Goal: Task Accomplishment & Management: Complete application form

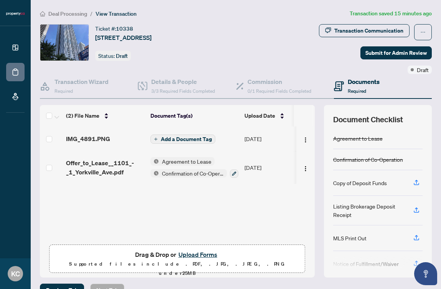
click at [201, 250] on button "Upload Forms" at bounding box center [197, 255] width 43 height 10
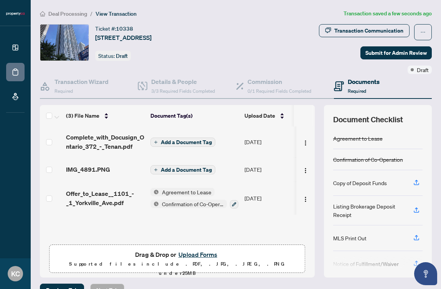
click at [201, 167] on span "Add a Document Tag" at bounding box center [186, 169] width 51 height 5
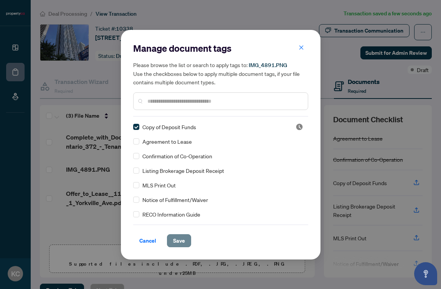
click at [175, 235] on span "Save" at bounding box center [179, 241] width 12 height 12
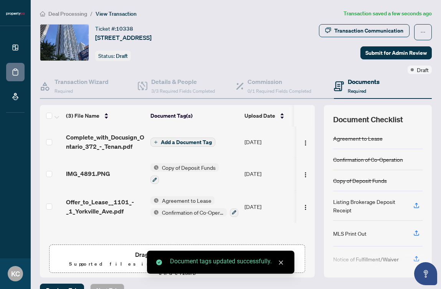
click at [172, 143] on span "Add a Document Tag" at bounding box center [186, 142] width 51 height 5
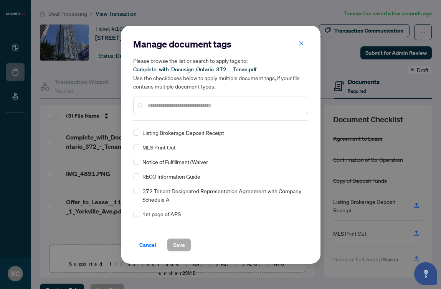
scroll to position [52, 0]
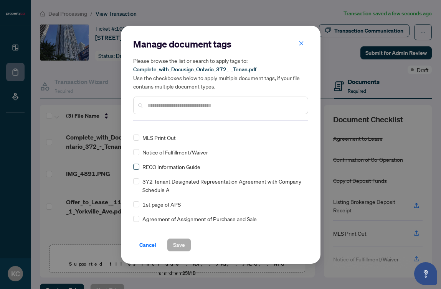
click at [135, 163] on label at bounding box center [136, 167] width 6 height 8
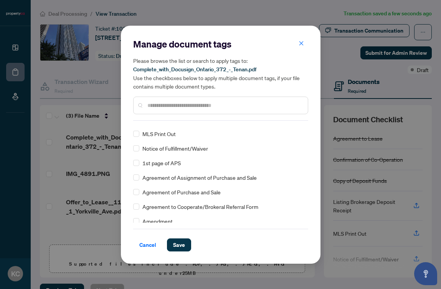
scroll to position [6, 0]
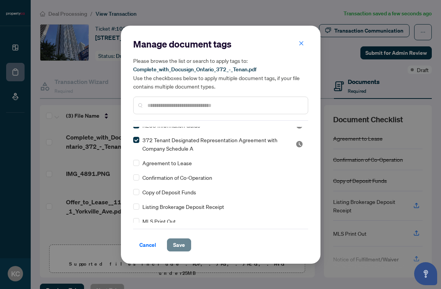
click at [183, 245] on span "Save" at bounding box center [179, 245] width 12 height 12
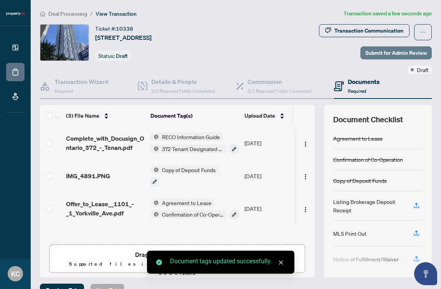
click at [392, 52] on span "Submit for Admin Review" at bounding box center [395, 53] width 61 height 12
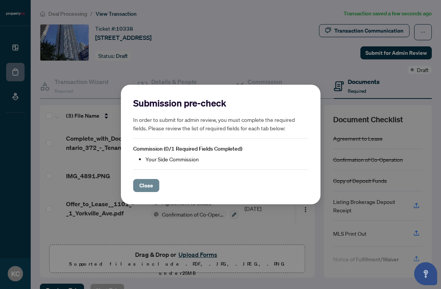
click at [145, 186] on span "Close" at bounding box center [146, 186] width 14 height 12
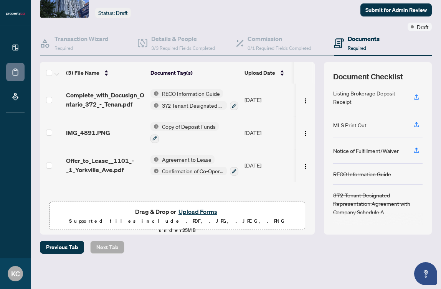
scroll to position [0, 0]
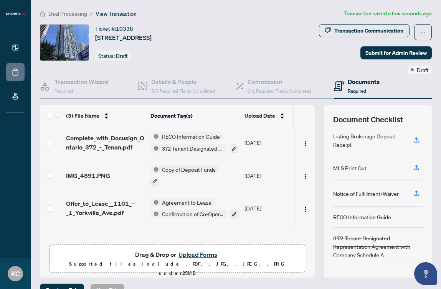
click at [314, 61] on div "Transaction Communication Submit for Admin Review Draft" at bounding box center [334, 49] width 195 height 50
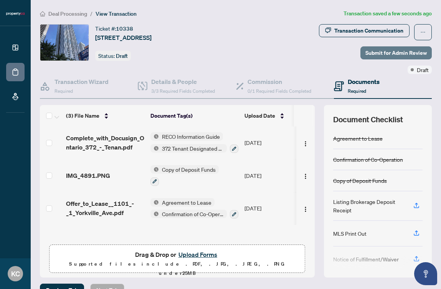
click at [387, 51] on span "Submit for Admin Review" at bounding box center [395, 53] width 61 height 12
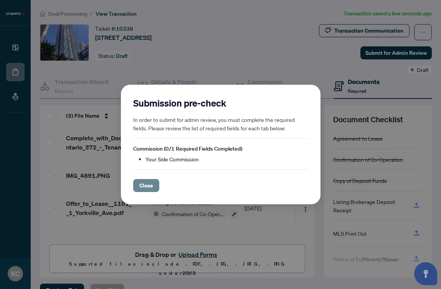
click at [138, 188] on button "Close" at bounding box center [146, 185] width 26 height 13
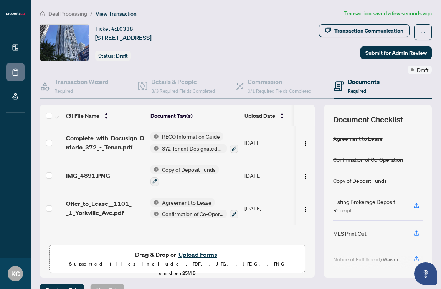
click at [152, 59] on div "Ticket #: [STREET_ADDRESS] Status: Draft" at bounding box center [123, 42] width 56 height 37
click at [121, 14] on span "View Transaction" at bounding box center [116, 13] width 41 height 7
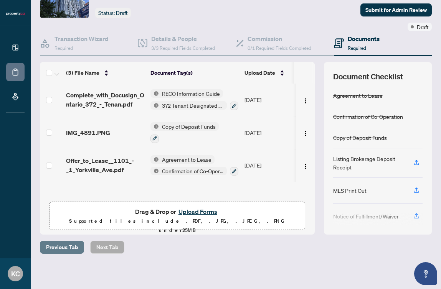
click at [66, 246] on span "Previous Tab" at bounding box center [62, 247] width 32 height 12
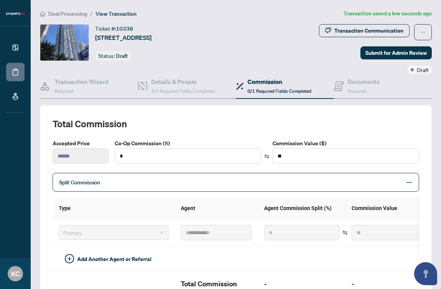
click at [194, 190] on div "Split Commission" at bounding box center [236, 182] width 366 height 19
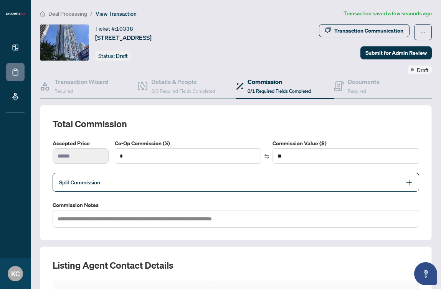
click at [192, 184] on span "Split Commission" at bounding box center [230, 182] width 342 height 9
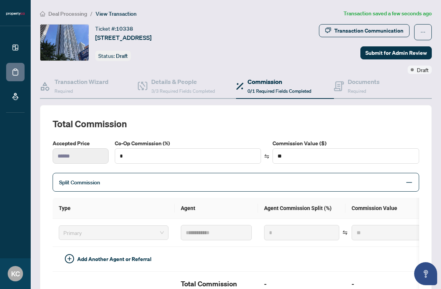
click at [192, 184] on span "Split Commission" at bounding box center [230, 182] width 342 height 9
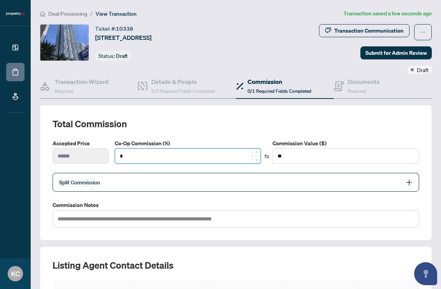
click at [200, 153] on input "*" at bounding box center [188, 156] width 146 height 15
type input "*"
type input "****"
type input "**"
type input "******"
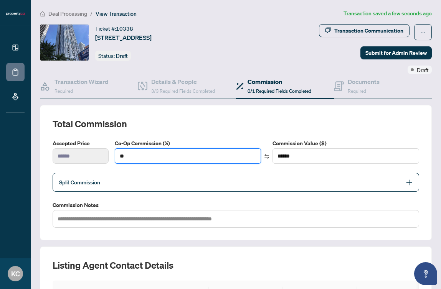
type input "**"
click at [217, 119] on h2 "Total Commission" at bounding box center [236, 124] width 366 height 12
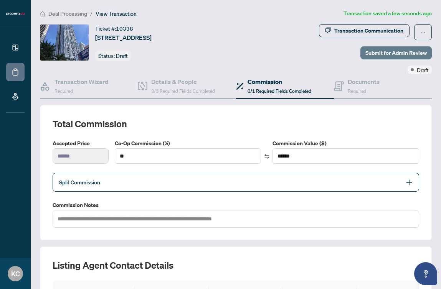
click at [393, 51] on span "Submit for Admin Review" at bounding box center [395, 53] width 61 height 12
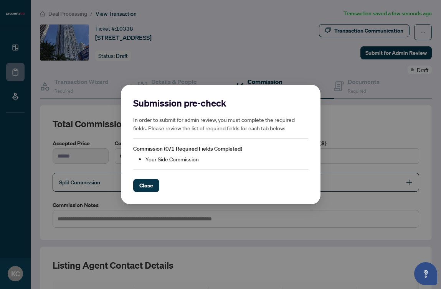
drag, startPoint x: 145, startPoint y: 191, endPoint x: 280, endPoint y: 168, distance: 136.9
click at [280, 168] on div "Submission pre-check In order to submit for admin review, you must complete the…" at bounding box center [220, 144] width 175 height 95
click at [146, 187] on span "Close" at bounding box center [146, 186] width 14 height 12
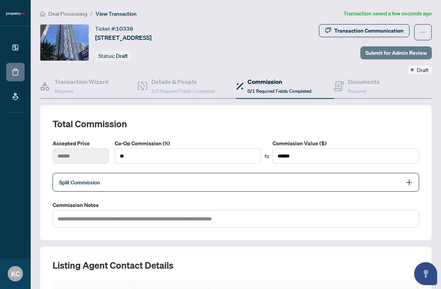
click at [382, 51] on span "Submit for Admin Review" at bounding box center [395, 53] width 61 height 12
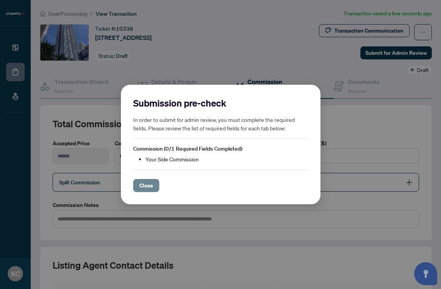
click at [146, 182] on span "Close" at bounding box center [146, 186] width 14 height 12
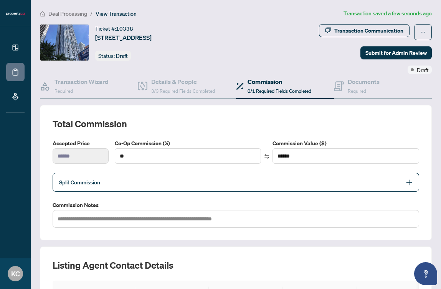
click at [146, 182] on span "Split Commission" at bounding box center [230, 182] width 342 height 9
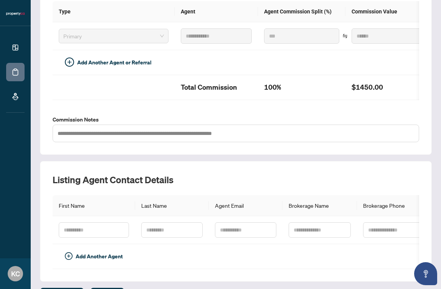
scroll to position [244, 0]
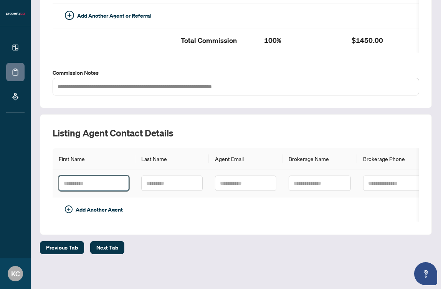
click at [87, 183] on input "text" at bounding box center [94, 183] width 70 height 15
type input "****"
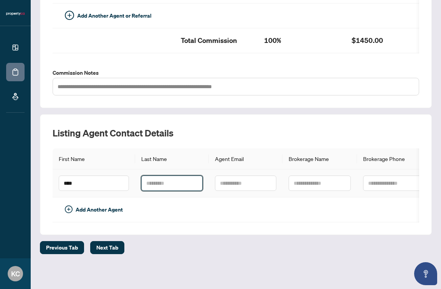
click at [169, 185] on input "text" at bounding box center [171, 183] width 61 height 15
type input "*"
click at [149, 210] on td at bounding box center [172, 210] width 74 height 25
click at [110, 249] on span "Next Tab" at bounding box center [107, 248] width 22 height 12
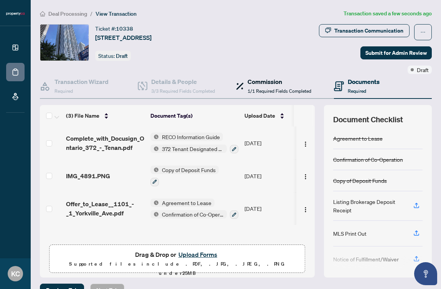
click at [264, 81] on h4 "Commission" at bounding box center [279, 81] width 64 height 9
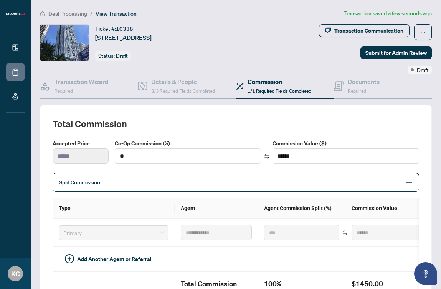
click at [248, 130] on div "**********" at bounding box center [236, 228] width 366 height 221
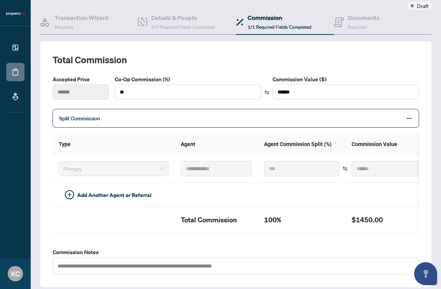
scroll to position [64, 0]
click at [150, 171] on span "Primary" at bounding box center [113, 169] width 100 height 12
click at [164, 114] on span "Split Commission" at bounding box center [230, 118] width 342 height 9
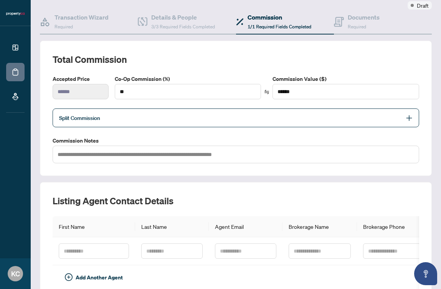
click at [164, 114] on span "Split Commission" at bounding box center [230, 118] width 342 height 9
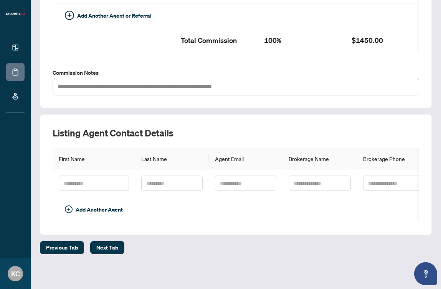
scroll to position [0, 0]
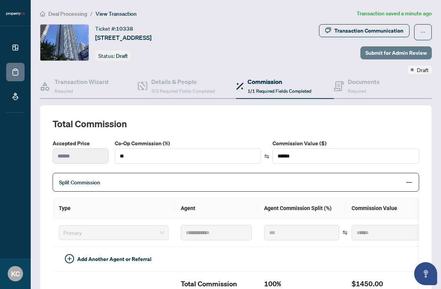
click at [382, 53] on span "Submit for Admin Review" at bounding box center [395, 53] width 61 height 12
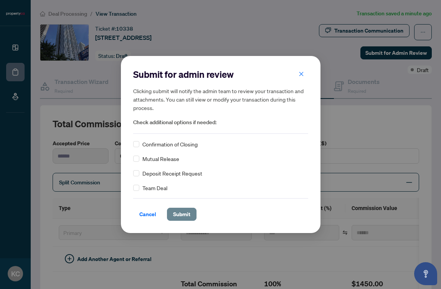
click at [182, 213] on span "Submit" at bounding box center [181, 214] width 17 height 12
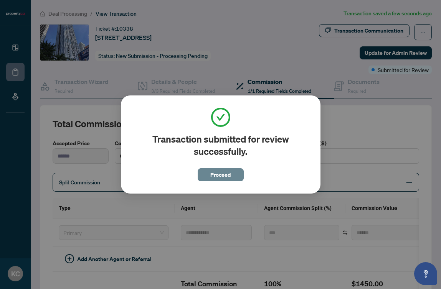
click at [232, 171] on button "Proceed" at bounding box center [221, 174] width 46 height 13
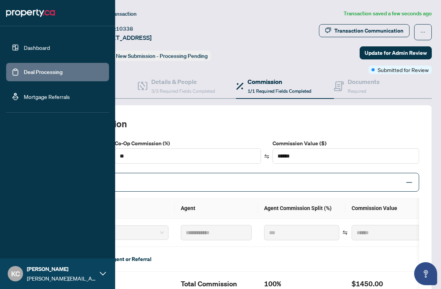
click at [36, 46] on link "Dashboard" at bounding box center [37, 47] width 26 height 7
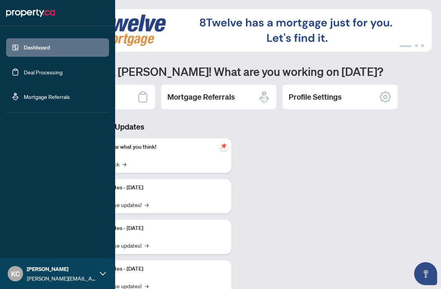
click at [19, 8] on img at bounding box center [30, 13] width 49 height 12
click at [26, 69] on link "Deal Processing" at bounding box center [43, 72] width 39 height 7
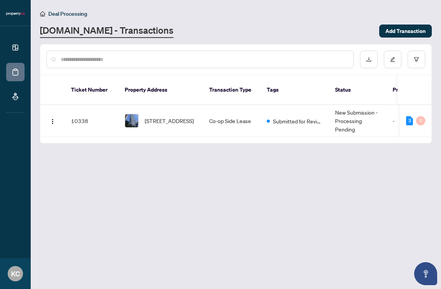
click at [46, 178] on main "Deal Processing [DOMAIN_NAME] - Transactions Add Transaction Ticket Number Prop…" at bounding box center [236, 144] width 410 height 289
